Goal: Use online tool/utility: Utilize a website feature to perform a specific function

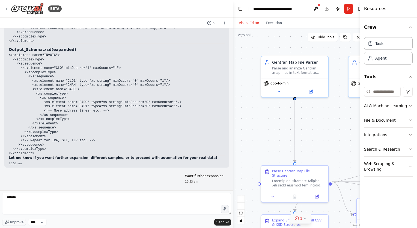
click at [303, 218] on icon at bounding box center [304, 218] width 4 height 4
click at [290, 205] on span "Issues found" at bounding box center [284, 204] width 21 height 4
click at [321, 205] on button at bounding box center [322, 204] width 9 height 7
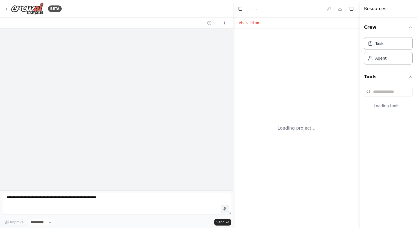
select select "****"
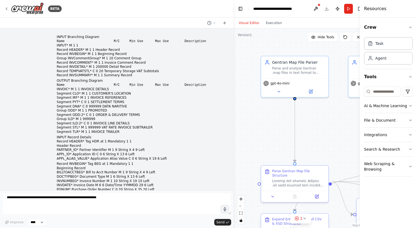
click at [297, 217] on icon at bounding box center [296, 218] width 4 height 4
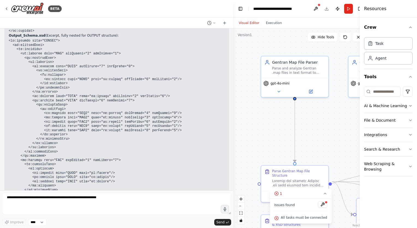
click at [321, 204] on button at bounding box center [322, 204] width 9 height 7
click at [288, 205] on span "Issues found" at bounding box center [284, 204] width 21 height 4
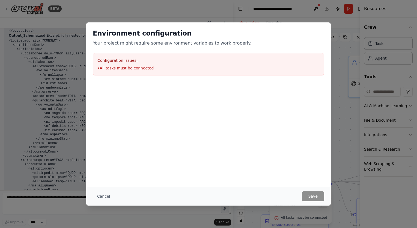
click at [135, 70] on li "• All tasks must be connected" at bounding box center [208, 67] width 222 height 5
click at [103, 195] on button "Cancel" at bounding box center [104, 196] width 22 height 10
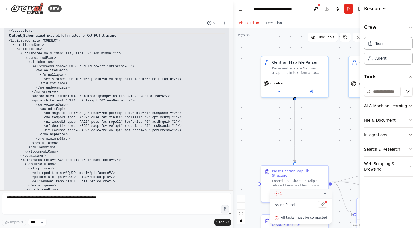
click at [324, 192] on button "1" at bounding box center [301, 193] width 62 height 10
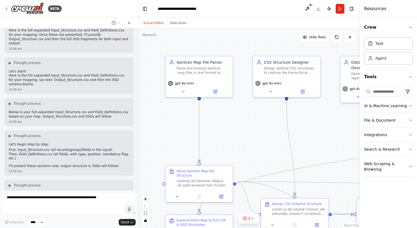
scroll to position [58656, 0]
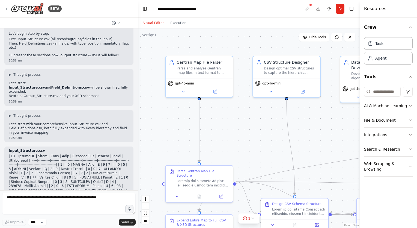
drag, startPoint x: 232, startPoint y: 124, endPoint x: 138, endPoint y: 119, distance: 94.8
click at [138, 119] on div "BETA INPUT Branching Diagram Name M/C Min Use Max Use Description INPUT* M 1 1 …" at bounding box center [208, 114] width 417 height 228
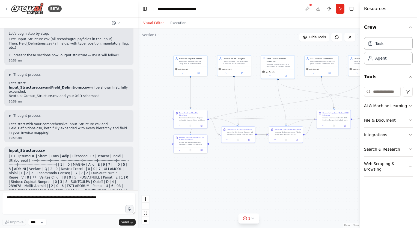
drag, startPoint x: 200, startPoint y: 131, endPoint x: 147, endPoint y: 83, distance: 71.9
click at [147, 83] on div ".deletable-edge-delete-btn { width: 20px; height: 20px; border: 0px solid #ffff…" at bounding box center [249, 127] width 222 height 199
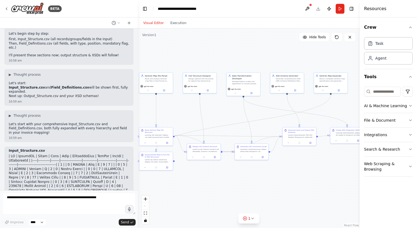
drag, startPoint x: 318, startPoint y: 169, endPoint x: 283, endPoint y: 186, distance: 38.4
click at [283, 186] on div ".deletable-edge-delete-btn { width: 20px; height: 20px; border: 0px solid #ffff…" at bounding box center [249, 127] width 222 height 199
click at [254, 220] on button "1" at bounding box center [248, 218] width 21 height 10
click at [254, 215] on span "All tasks must be connected" at bounding box center [252, 217] width 46 height 4
click at [258, 220] on div "All tasks must be connected" at bounding box center [248, 217] width 53 height 7
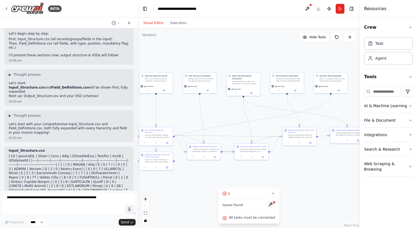
click at [224, 220] on div "Issues found All tasks must be connected" at bounding box center [249, 210] width 62 height 25
click at [271, 204] on button at bounding box center [270, 204] width 9 height 7
click at [308, 8] on button at bounding box center [307, 9] width 9 height 10
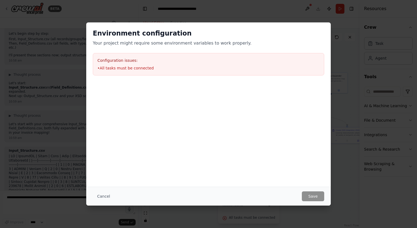
click at [116, 67] on li "• All tasks must be connected" at bounding box center [208, 67] width 222 height 5
click at [104, 198] on button "Cancel" at bounding box center [104, 196] width 22 height 10
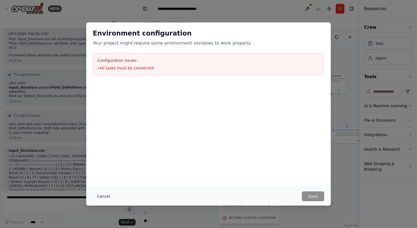
click at [101, 195] on button "Cancel" at bounding box center [104, 196] width 22 height 10
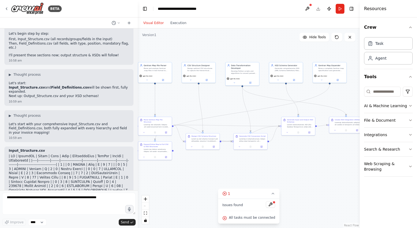
drag, startPoint x: 198, startPoint y: 183, endPoint x: 197, endPoint y: 172, distance: 10.4
click at [197, 172] on div ".deletable-edge-delete-btn { width: 20px; height: 20px; border: 0px solid #ffff…" at bounding box center [249, 127] width 222 height 199
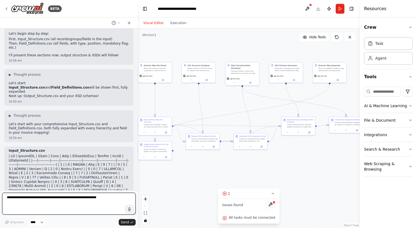
click at [38, 197] on textarea at bounding box center [68, 203] width 133 height 22
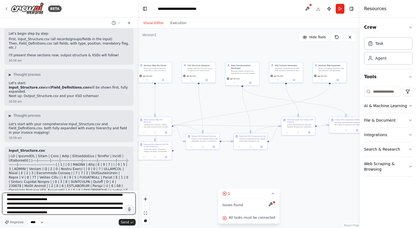
scroll to position [2157, 0]
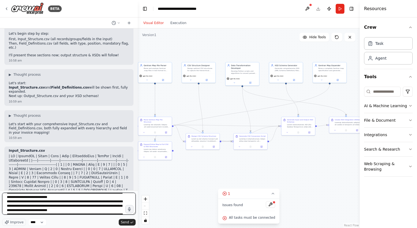
type textarea "**********"
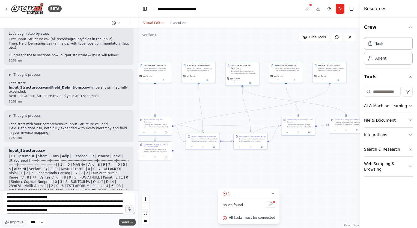
click at [125, 222] on span "Send" at bounding box center [125, 222] width 8 height 4
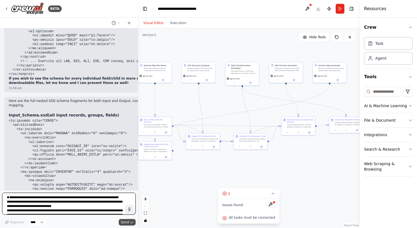
scroll to position [60882, 0]
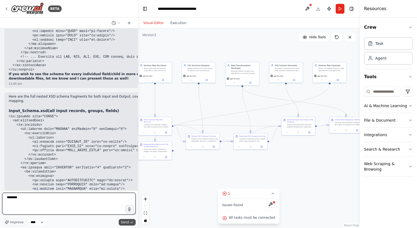
type textarea "********"
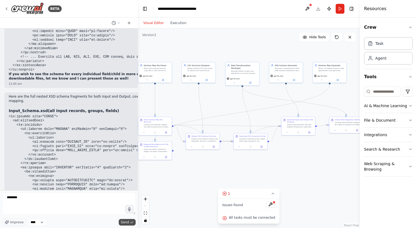
click at [125, 222] on span "Send" at bounding box center [125, 222] width 8 height 4
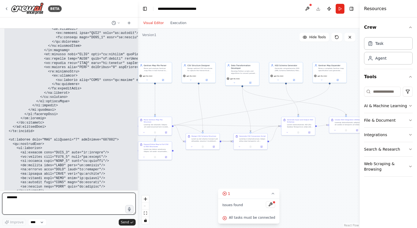
scroll to position [62180, 0]
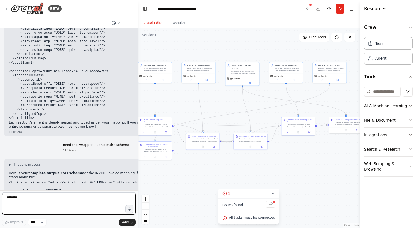
click at [71, 206] on textarea "********" at bounding box center [68, 203] width 133 height 22
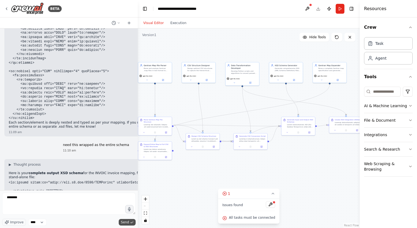
click at [130, 220] on icon "submit" at bounding box center [131, 221] width 3 height 3
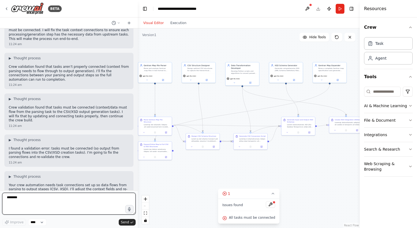
scroll to position [63276, 0]
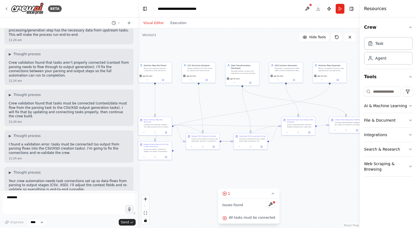
drag, startPoint x: 101, startPoint y: 173, endPoint x: 110, endPoint y: 169, distance: 9.9
drag, startPoint x: 110, startPoint y: 169, endPoint x: 88, endPoint y: 172, distance: 21.8
copy p "need these delivered as files, require additional CSVs, mappings, rules,"
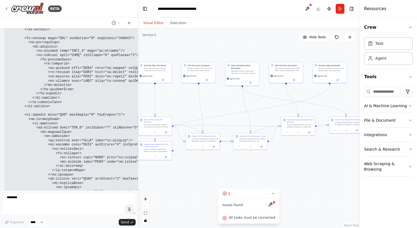
scroll to position [62621, 0]
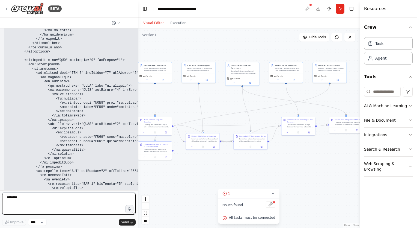
click at [29, 198] on textarea "********" at bounding box center [68, 203] width 133 height 22
type textarea "**********"
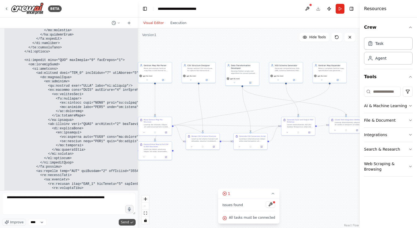
click at [124, 220] on span "Send" at bounding box center [125, 222] width 8 height 4
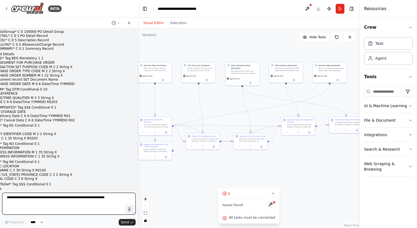
scroll to position [64360, 0]
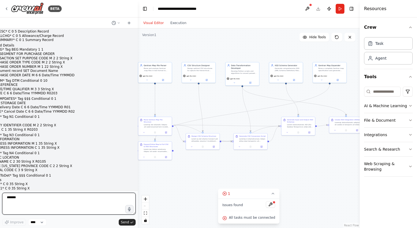
type textarea "********"
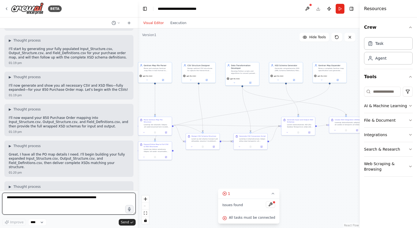
scroll to position [65451, 0]
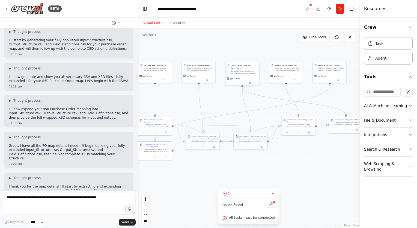
click at [217, 225] on div ".deletable-edge-delete-btn { width: 20px; height: 20px; border: 0px solid #ffff…" at bounding box center [249, 127] width 222 height 199
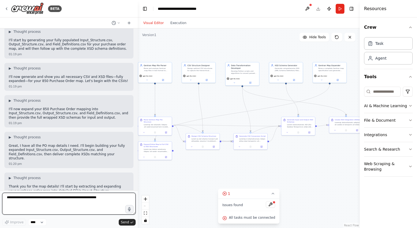
click at [34, 196] on textarea at bounding box center [68, 203] width 133 height 22
type textarea "********"
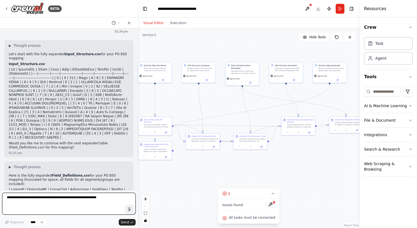
scroll to position [66526, 0]
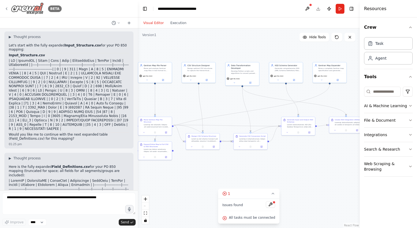
click at [7, 8] on icon at bounding box center [6, 9] width 1 height 2
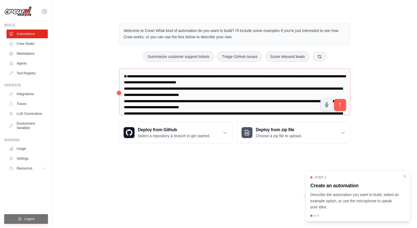
click at [25, 214] on button "Logout" at bounding box center [25, 218] width 43 height 9
click at [29, 219] on span "Logout" at bounding box center [29, 218] width 10 height 4
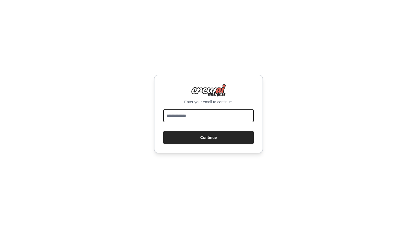
click at [198, 112] on input "email" at bounding box center [208, 115] width 91 height 13
type input "**********"
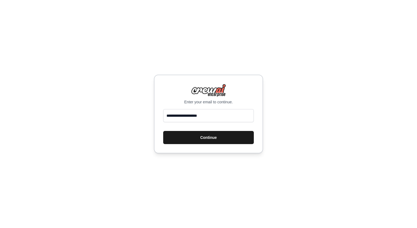
click at [205, 139] on button "Continue" at bounding box center [208, 137] width 91 height 13
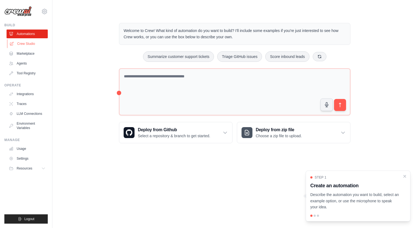
click at [25, 43] on link "Crew Studio" at bounding box center [27, 43] width 41 height 9
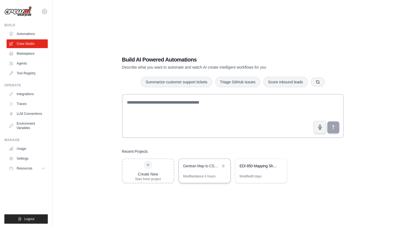
click at [200, 169] on div "Gentran Map to CSV Converter" at bounding box center [205, 166] width 52 height 15
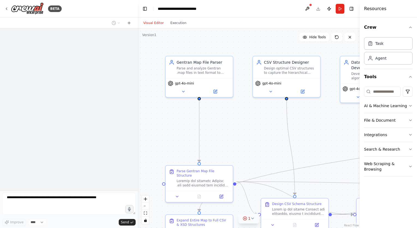
click at [250, 219] on icon at bounding box center [252, 218] width 4 height 4
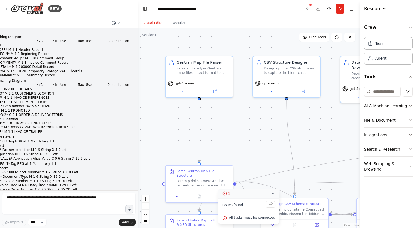
scroll to position [66526, 0]
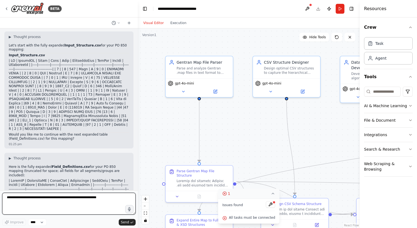
click at [43, 201] on textarea at bounding box center [68, 203] width 133 height 22
type textarea "********"
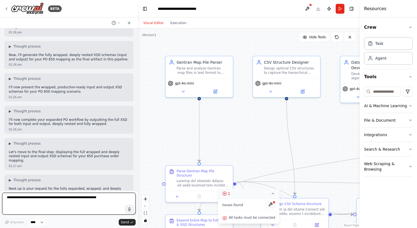
scroll to position [67200, 0]
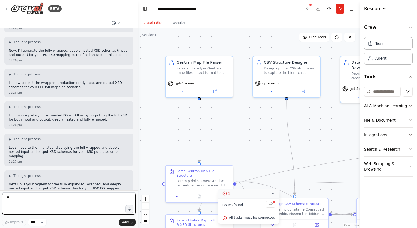
type textarea "***"
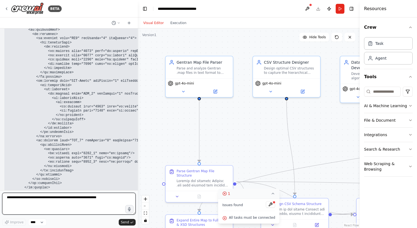
scroll to position [68266, 0]
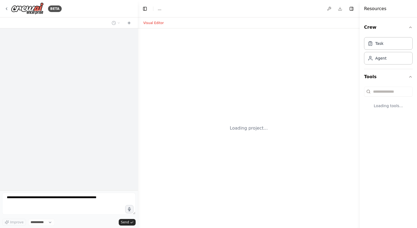
select select "****"
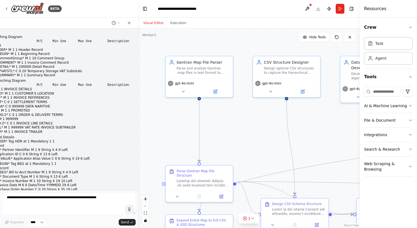
scroll to position [68266, 0]
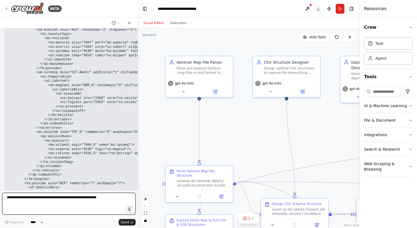
click at [35, 202] on textarea at bounding box center [68, 203] width 133 height 22
type textarea "********"
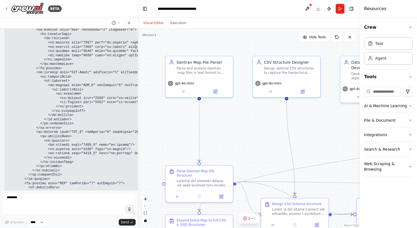
click at [229, 109] on div ".deletable-edge-delete-btn { width: 20px; height: 20px; border: 0px solid #ffff…" at bounding box center [249, 127] width 222 height 199
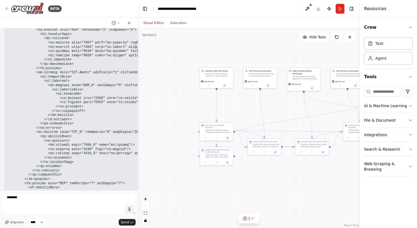
drag, startPoint x: 125, startPoint y: 220, endPoint x: 136, endPoint y: 130, distance: 90.9
click at [125, 220] on span "Send" at bounding box center [125, 222] width 8 height 4
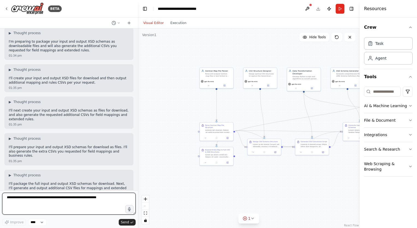
scroll to position [69289, 0]
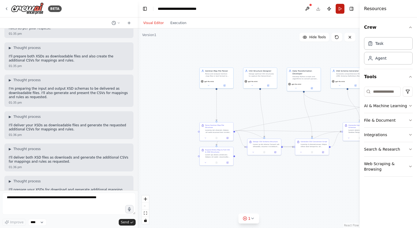
click at [343, 11] on button "Run" at bounding box center [340, 9] width 9 height 10
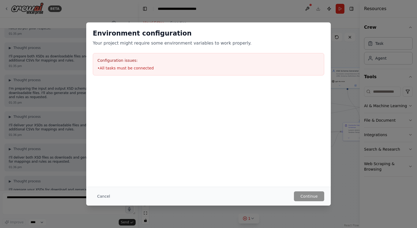
click at [120, 69] on li "• All tasks must be connected" at bounding box center [208, 67] width 222 height 5
click at [127, 70] on li "• All tasks must be connected" at bounding box center [208, 67] width 222 height 5
click at [107, 197] on button "Cancel" at bounding box center [104, 196] width 22 height 10
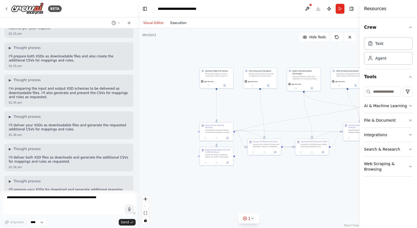
click at [174, 21] on button "Execution" at bounding box center [178, 23] width 23 height 7
click at [177, 25] on button "Execution" at bounding box center [178, 23] width 23 height 7
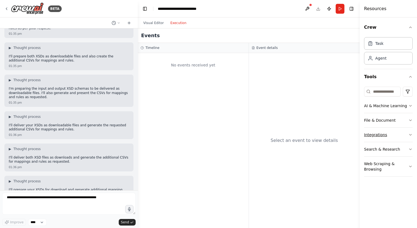
click at [384, 138] on button "Integrations" at bounding box center [388, 134] width 49 height 14
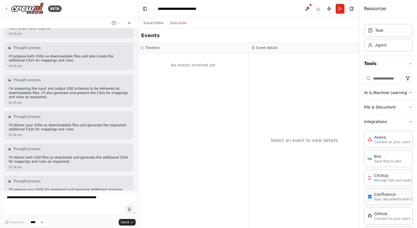
scroll to position [0, 0]
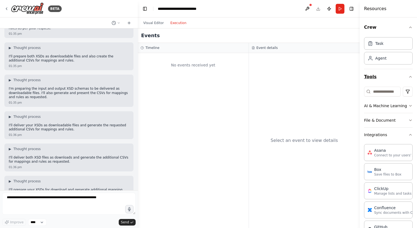
click at [408, 77] on icon "button" at bounding box center [410, 76] width 4 height 4
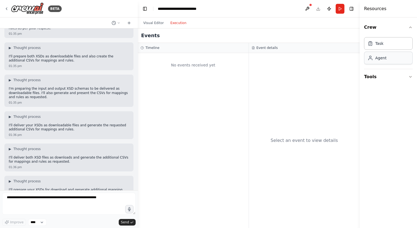
click at [390, 63] on div "Agent" at bounding box center [388, 58] width 49 height 13
click at [409, 26] on icon "button" at bounding box center [410, 27] width 4 height 4
click at [381, 48] on div "Task" at bounding box center [388, 43] width 49 height 13
click at [411, 28] on icon "button" at bounding box center [410, 27] width 4 height 4
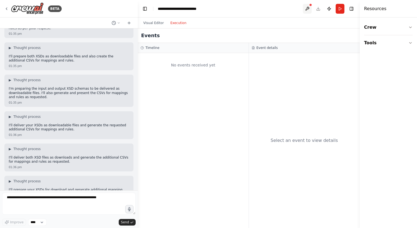
click at [306, 9] on button at bounding box center [307, 9] width 9 height 10
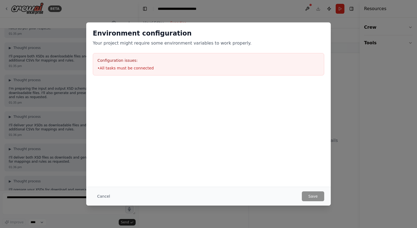
click at [106, 187] on div "Cancel Save" at bounding box center [208, 195] width 244 height 19
click at [105, 199] on button "Cancel" at bounding box center [104, 196] width 22 height 10
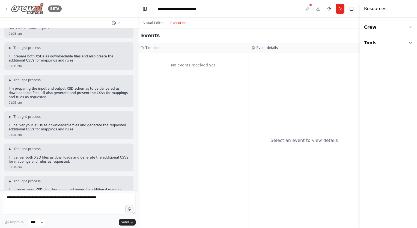
click at [7, 7] on icon at bounding box center [6, 9] width 4 height 4
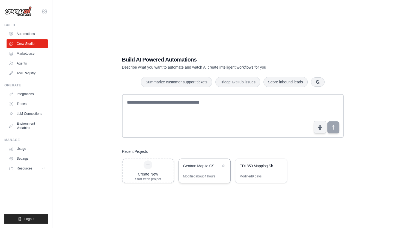
click at [193, 170] on div "Gentran Map to CSV Converter" at bounding box center [205, 166] width 52 height 15
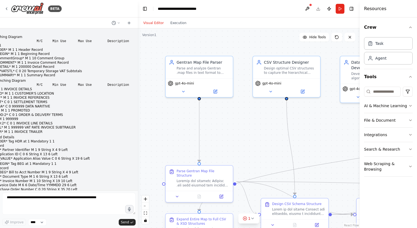
scroll to position [69289, 0]
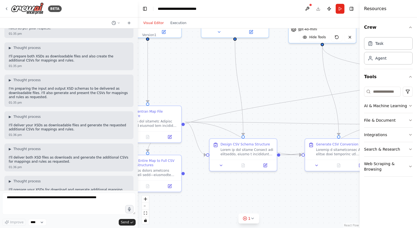
drag, startPoint x: 264, startPoint y: 128, endPoint x: 212, endPoint y: 68, distance: 78.7
click at [212, 68] on div ".deletable-edge-delete-btn { width: 20px; height: 20px; border: 0px solid #ffff…" at bounding box center [249, 127] width 222 height 199
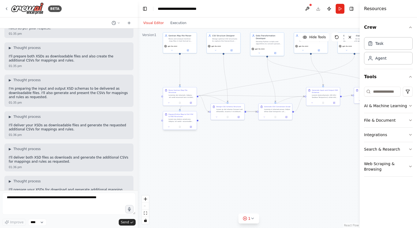
click at [180, 124] on div at bounding box center [180, 127] width 34 height 6
